Goal: Task Accomplishment & Management: Manage account settings

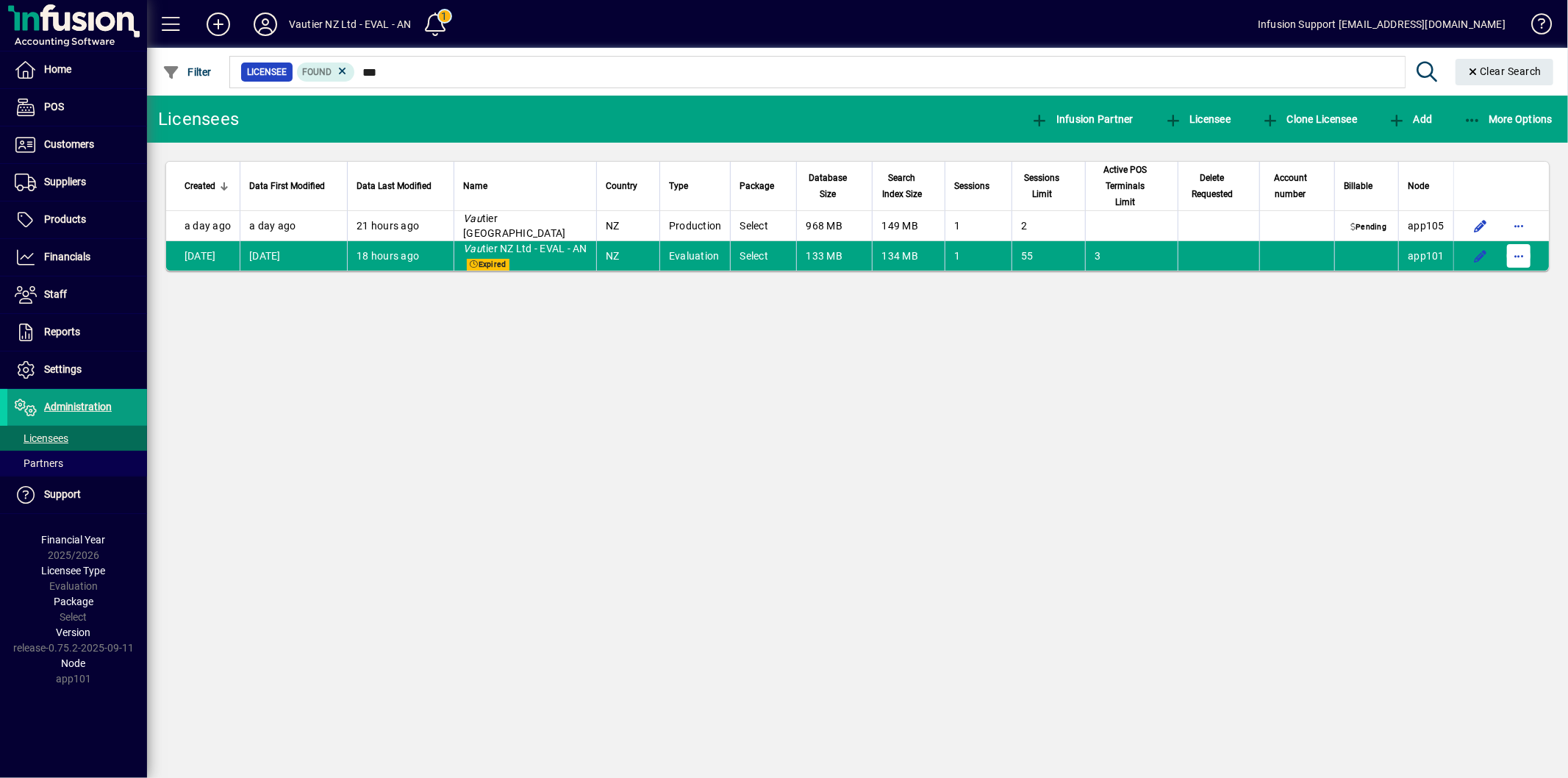
click at [1515, 238] on span "button" at bounding box center [1519, 256] width 35 height 35
click at [1464, 269] on span "Request licensee be deleted" at bounding box center [1443, 270] width 153 height 18
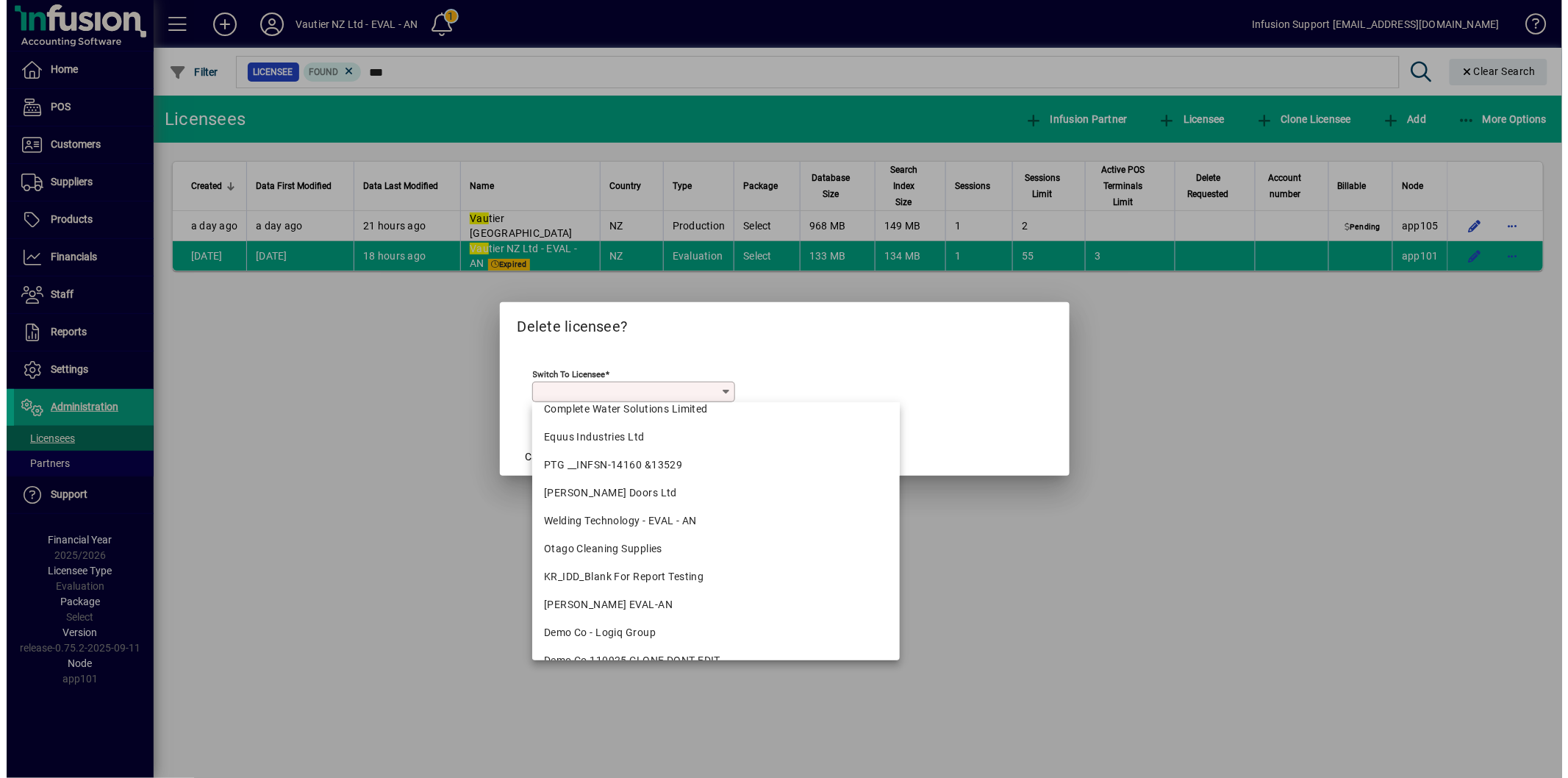
scroll to position [489, 0]
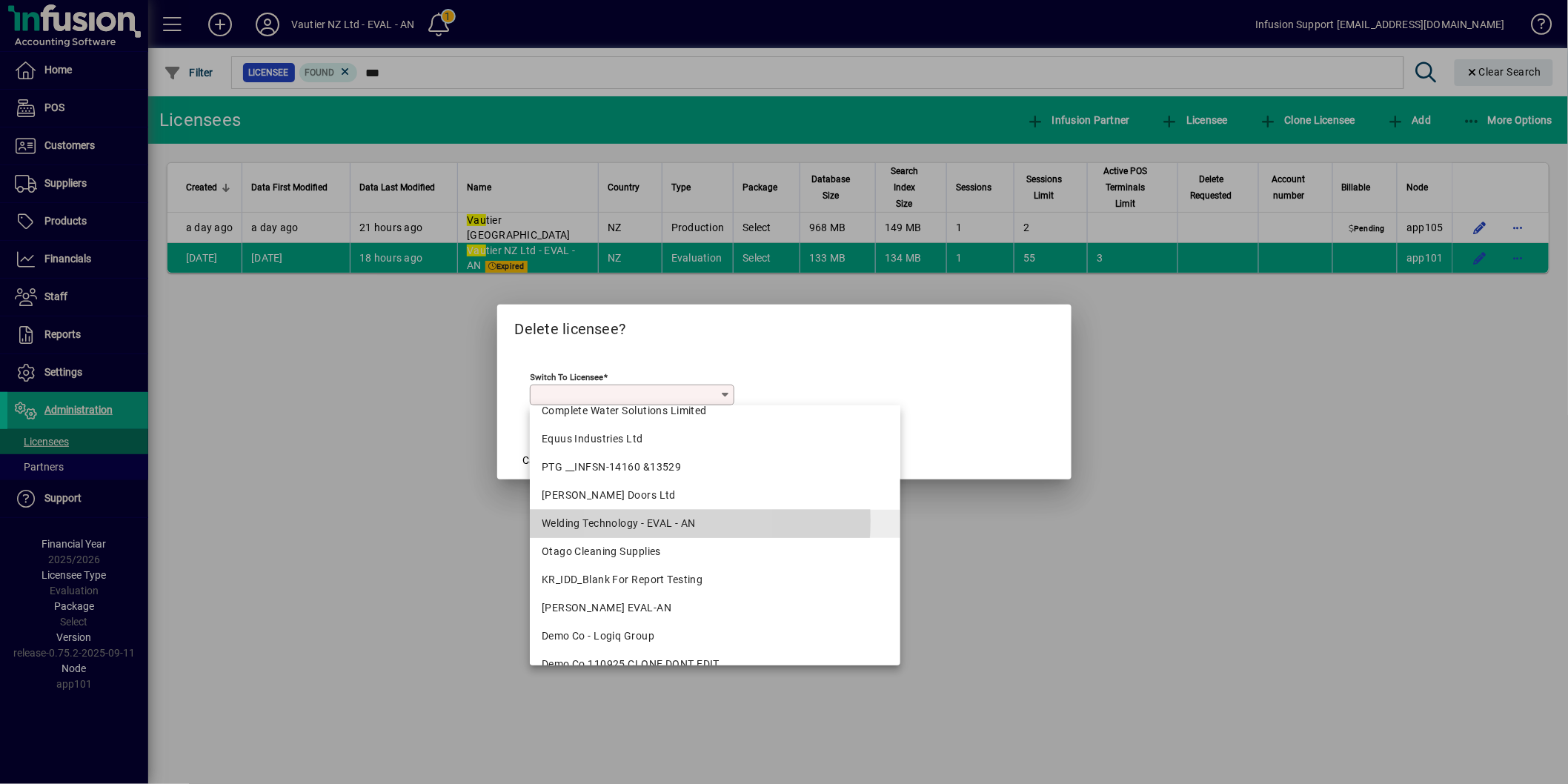
click at [633, 520] on div "Welding Technology - EVAL - AN" at bounding box center [715, 522] width 347 height 15
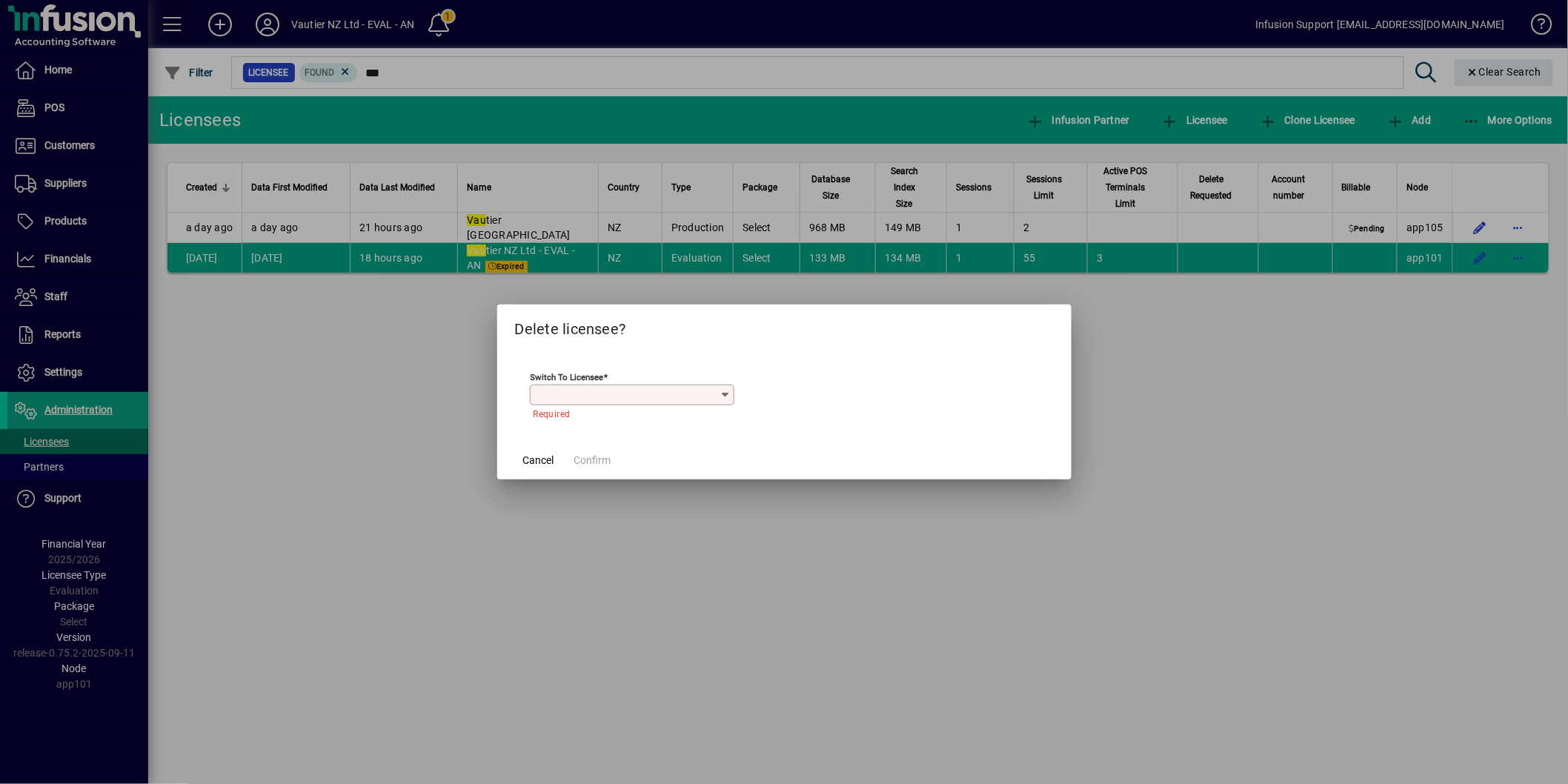
type input "**********"
click at [595, 462] on span "Confirm" at bounding box center [593, 460] width 37 height 15
